Goal: Task Accomplishment & Management: Manage account settings

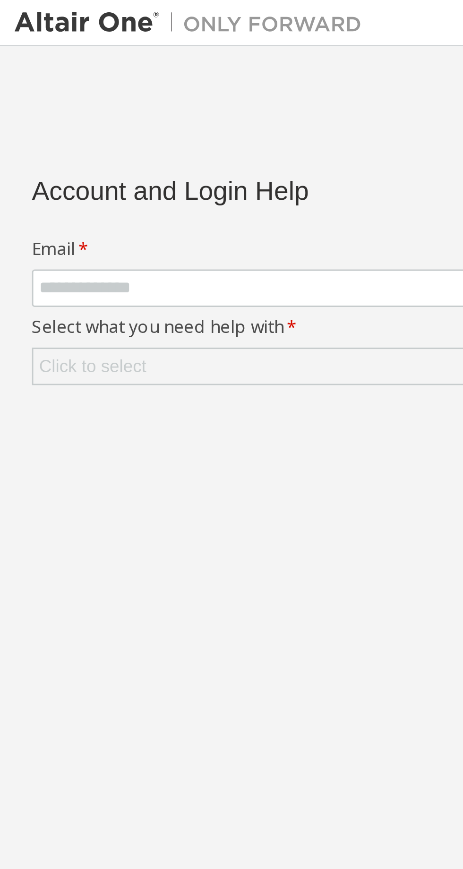
click at [82, 125] on div "Click to select" at bounding box center [118, 119] width 214 height 11
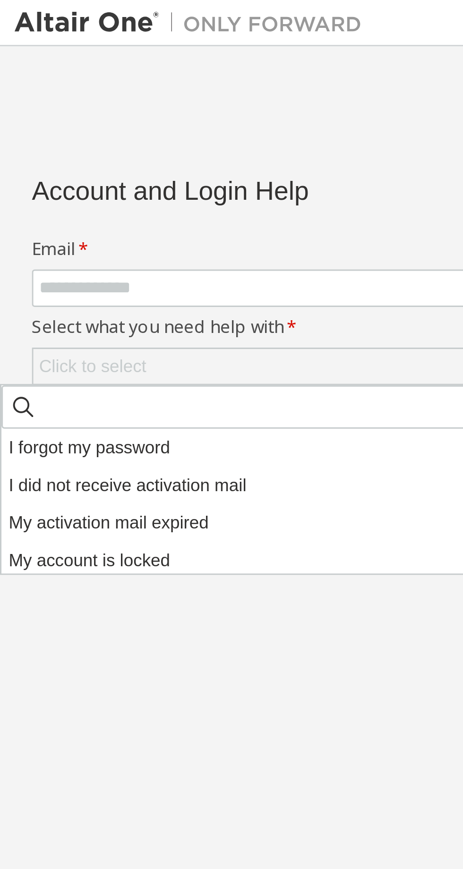
click at [70, 146] on li "I forgot my password" at bounding box center [106, 146] width 213 height 12
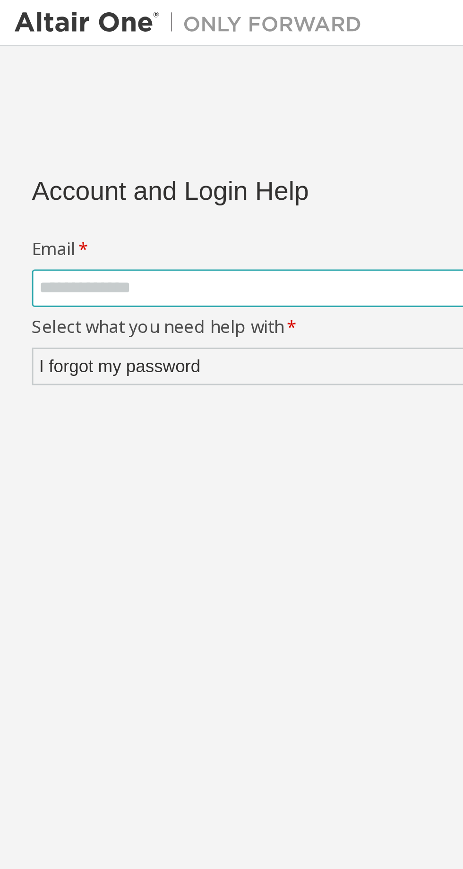
click at [94, 92] on input "text" at bounding box center [118, 94] width 211 height 8
type input "**********"
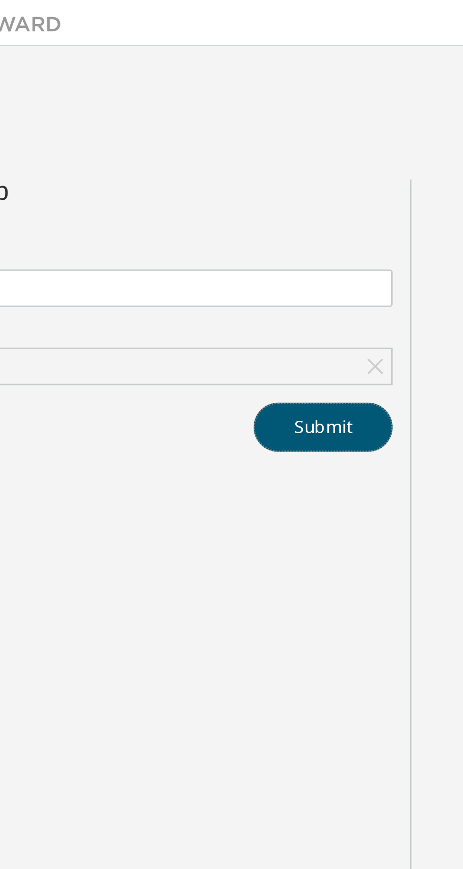
click at [215, 144] on button "Submit" at bounding box center [202, 139] width 45 height 16
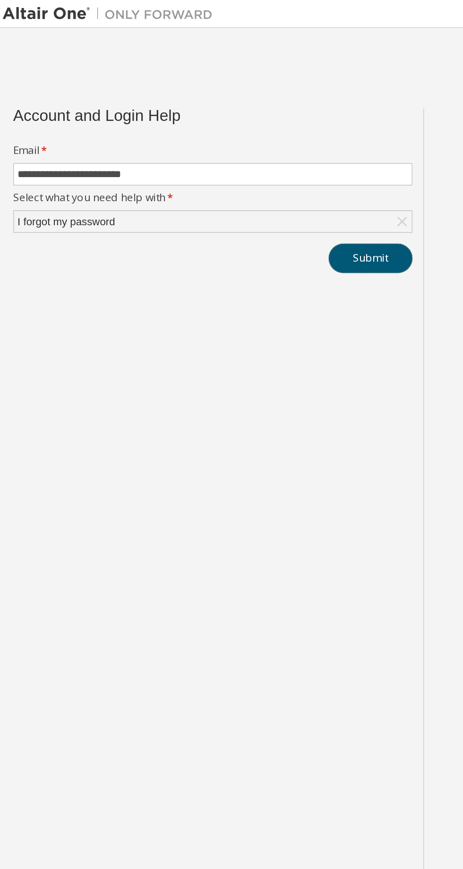
click at [206, 140] on button "Submit" at bounding box center [202, 139] width 45 height 16
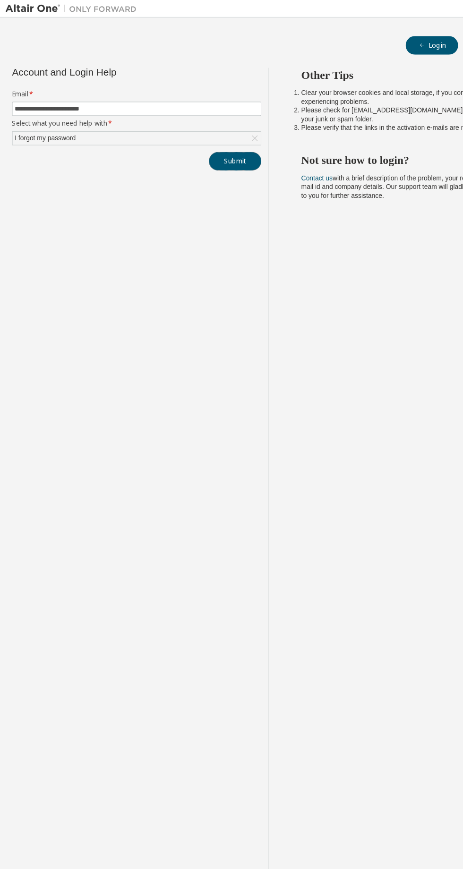
click at [213, 146] on button "Submit" at bounding box center [202, 139] width 45 height 16
